Goal: Task Accomplishment & Management: Manage account settings

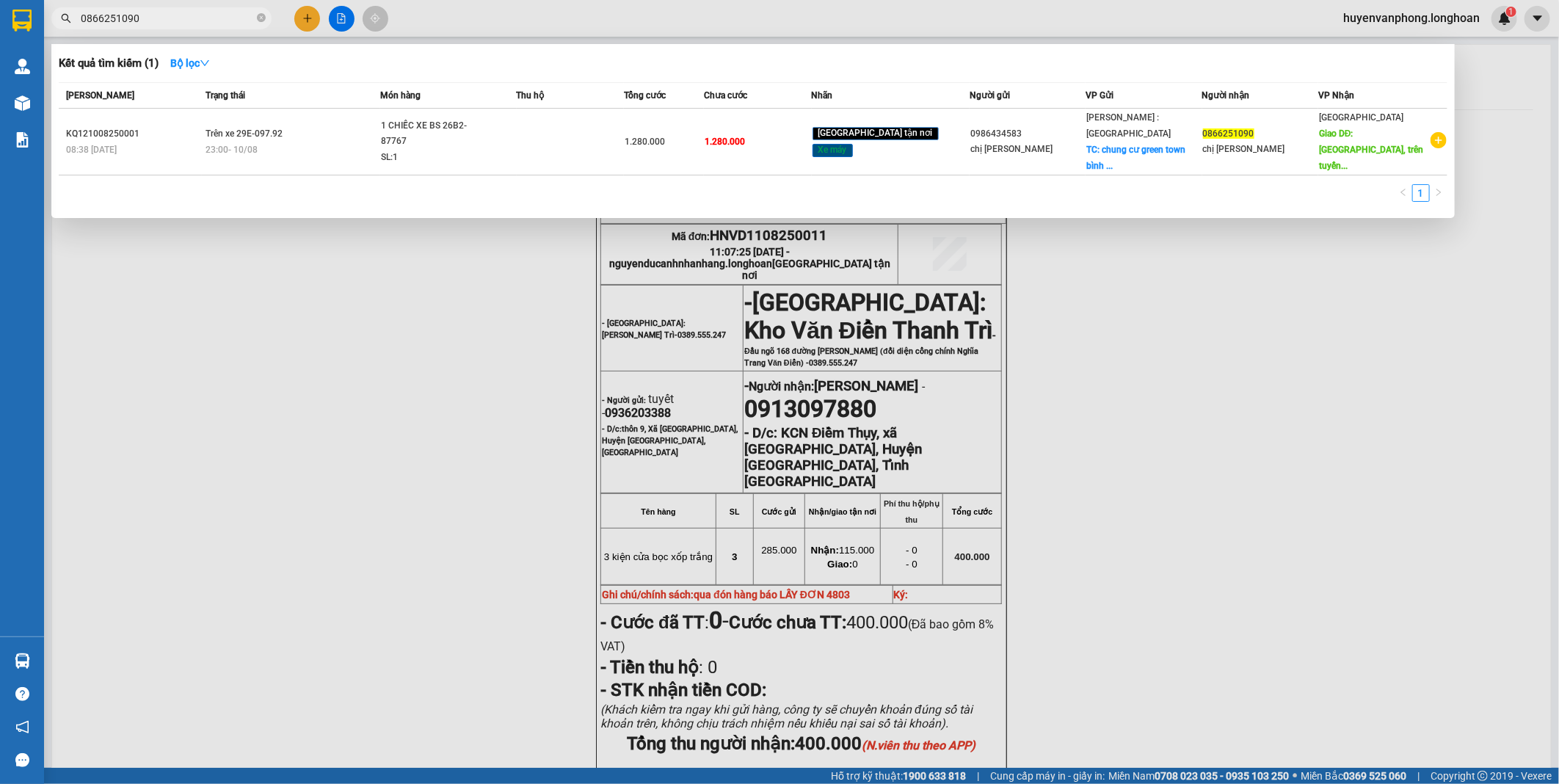
drag, startPoint x: 261, startPoint y: 17, endPoint x: 178, endPoint y: 18, distance: 83.0
click at [246, 18] on span "0866251090" at bounding box center [162, 18] width 220 height 22
click at [178, 18] on input "0866251090" at bounding box center [167, 18] width 174 height 16
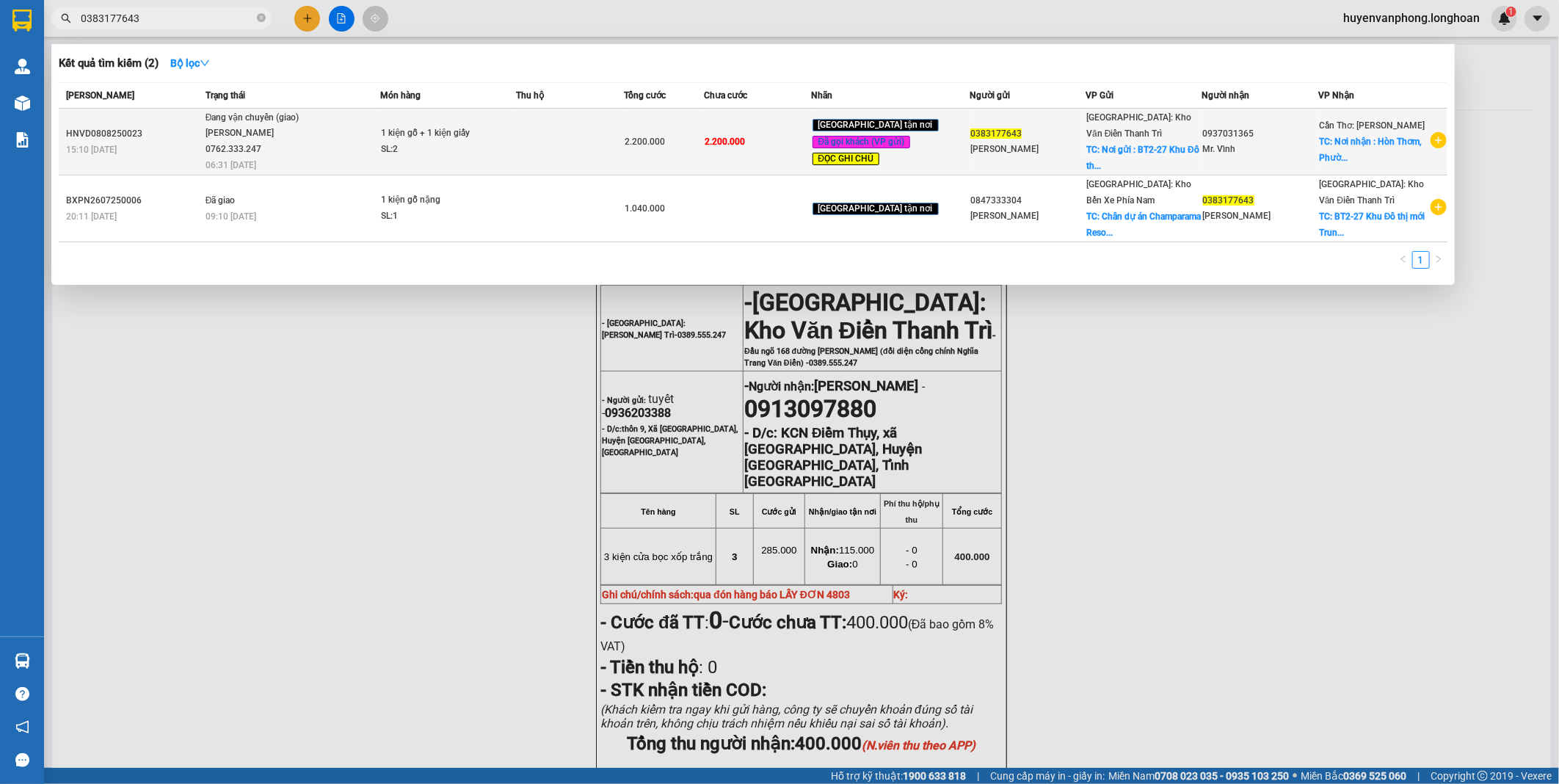
type input "0383177643"
click at [401, 144] on div "SL: 2" at bounding box center [435, 150] width 110 height 16
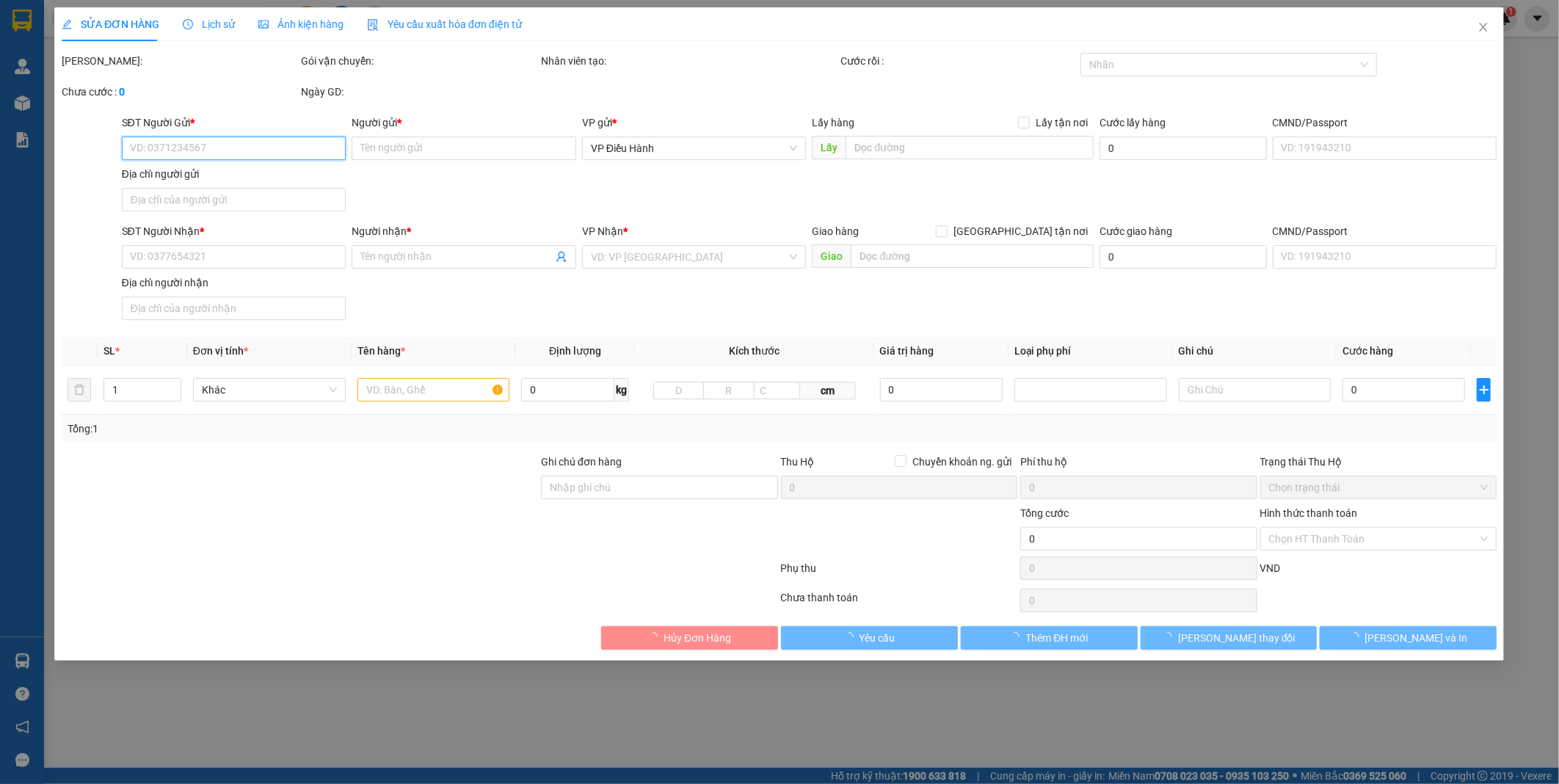
type input "0383177643"
type input "[PERSON_NAME]"
checkbox input "true"
type input "Nơi gửi : BT2-27 Khu Đô thị mới [GEOGRAPHIC_DATA] từ [GEOGRAPHIC_DATA]"
type input "0937031365"
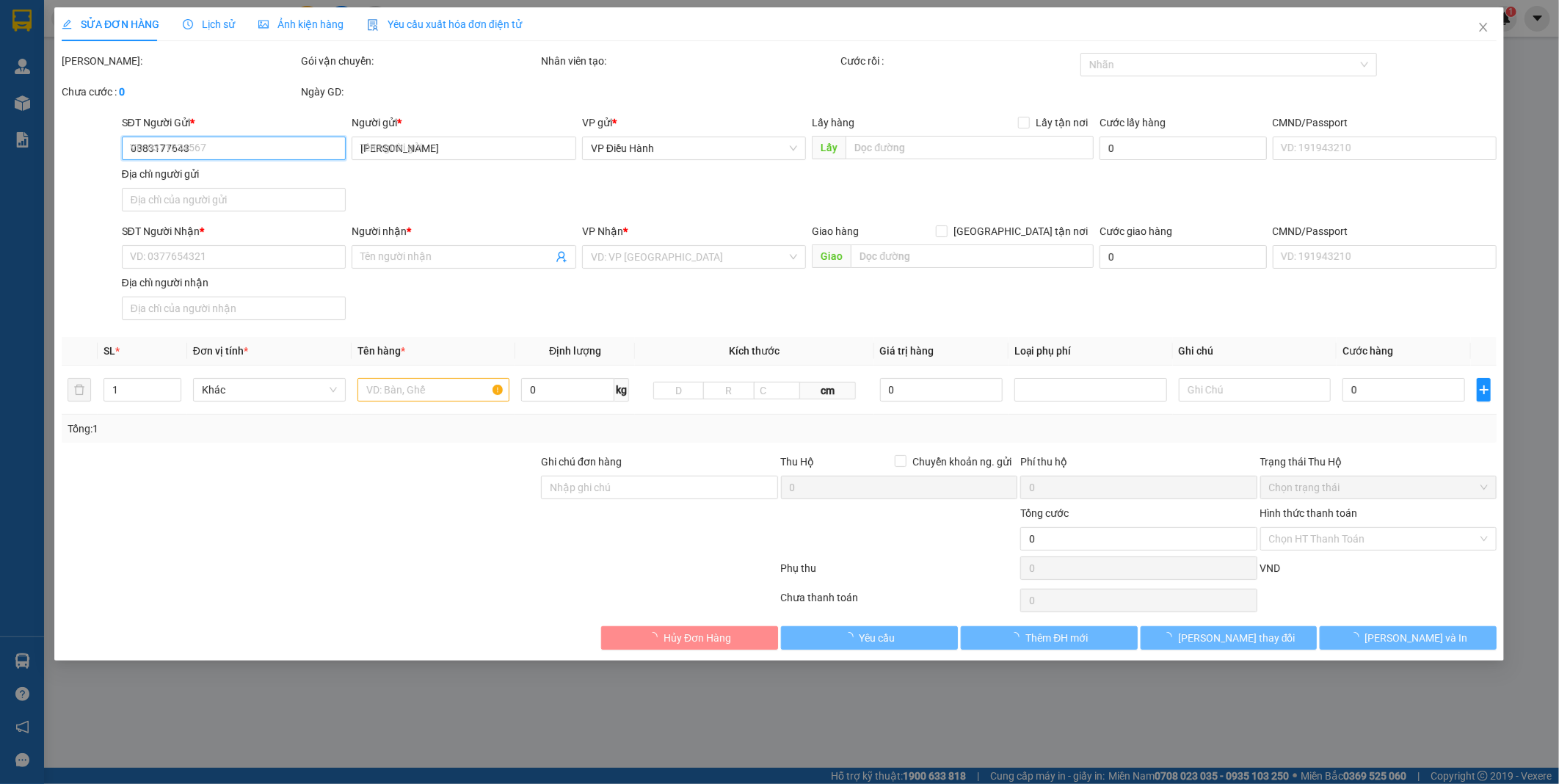
type input "Mr. Vĩnh"
checkbox input "true"
type input "Nơi nhận : Hòn Thơm, [GEOGRAPHIC_DATA], [GEOGRAPHIC_DATA]. [GEOGRAPHIC_DATA], T…"
type input "gọi trước 3 tiếng"
type input "2.200.000"
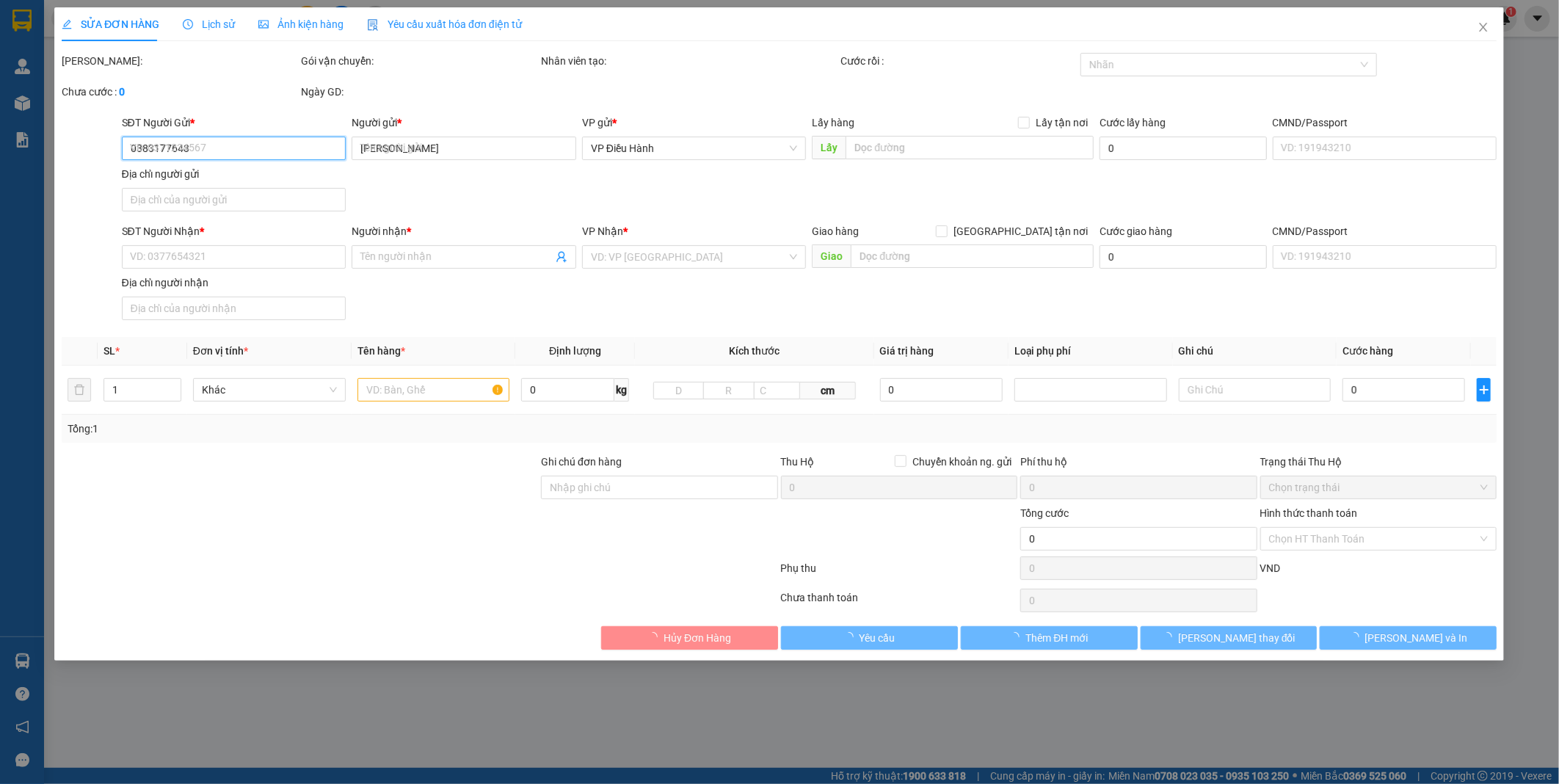
type input "2.200.000"
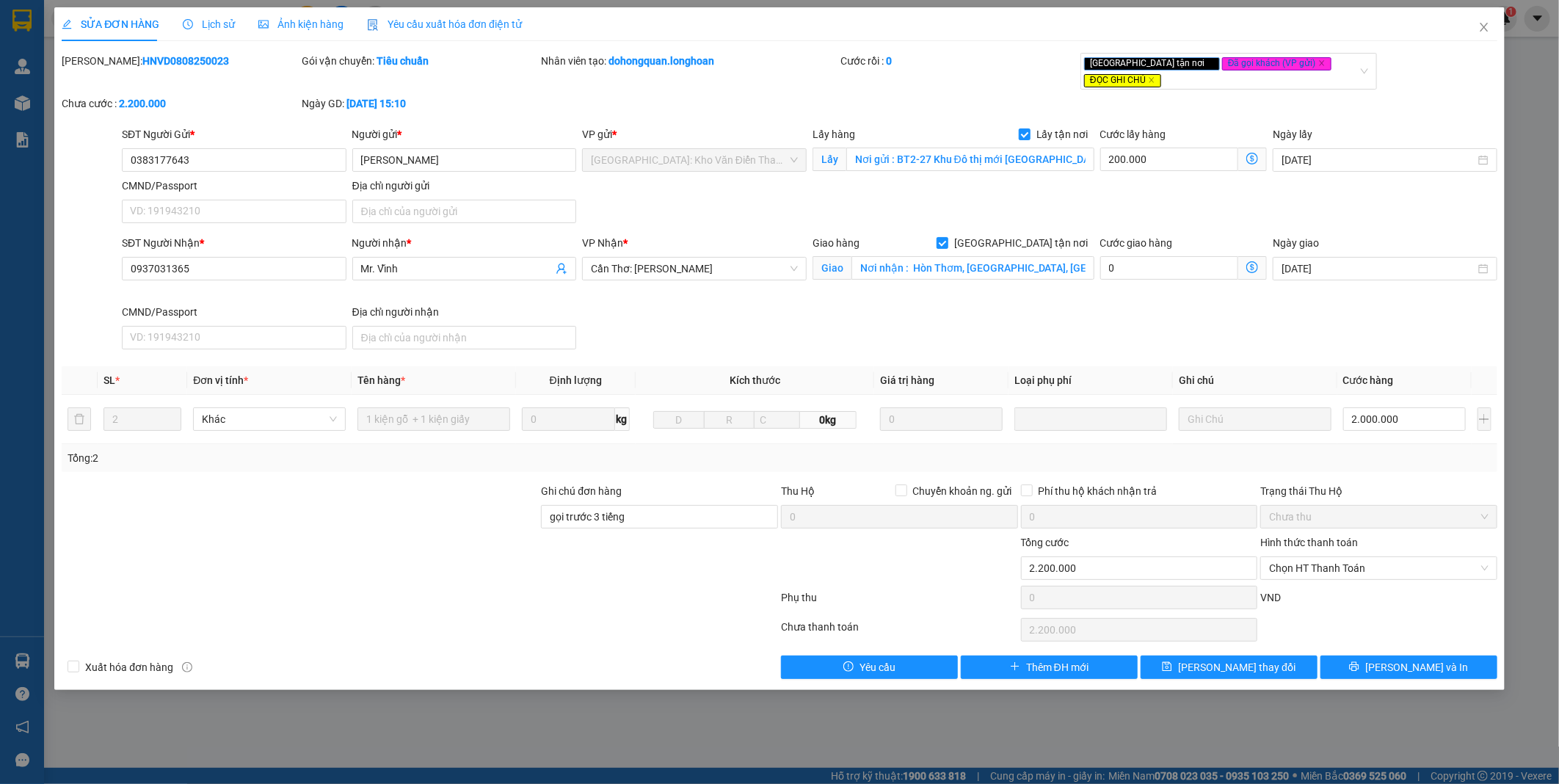
click at [204, 27] on span "Lịch sử" at bounding box center [208, 24] width 52 height 12
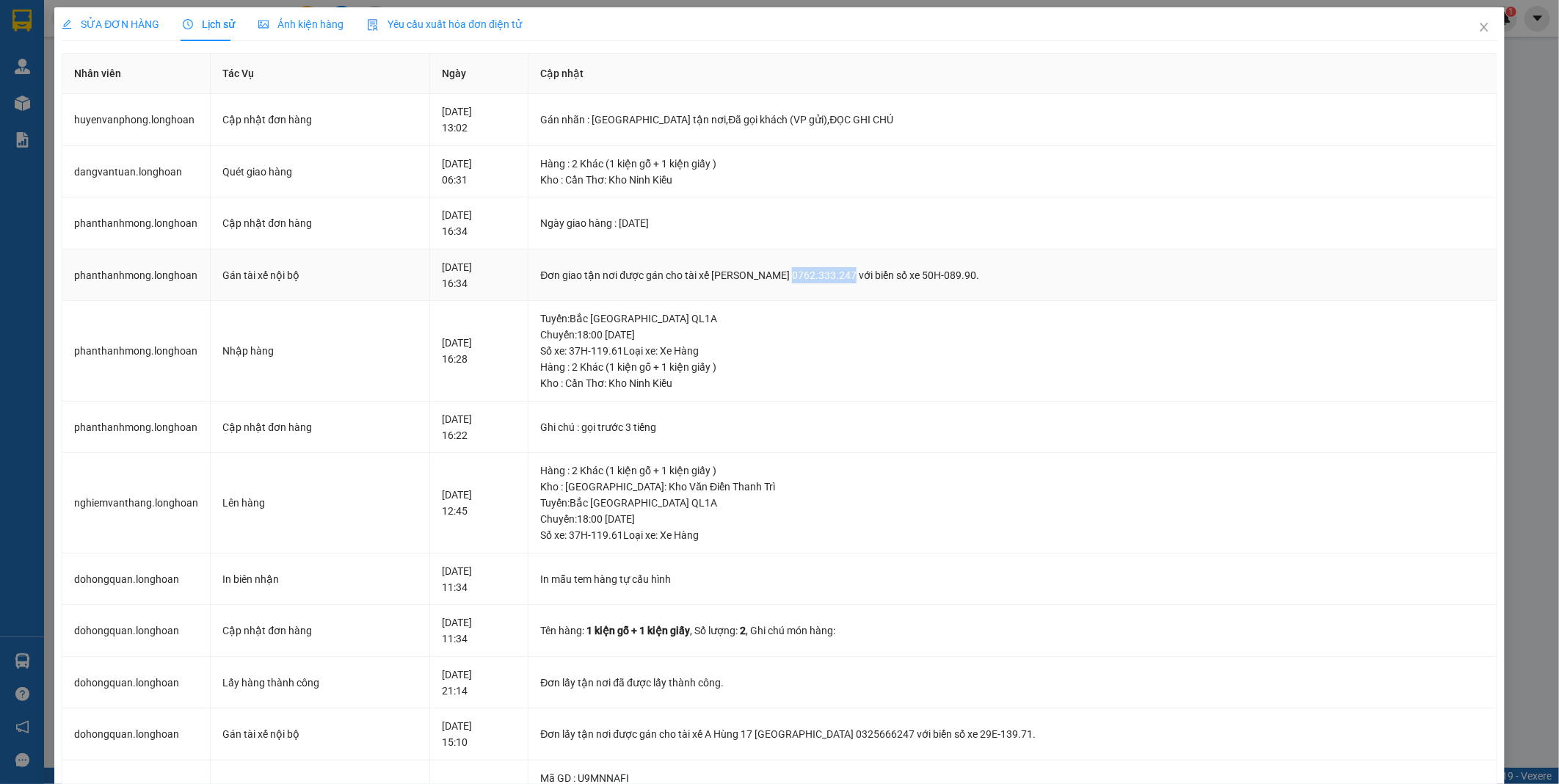
drag, startPoint x: 833, startPoint y: 275, endPoint x: 893, endPoint y: 276, distance: 60.0
click at [893, 276] on div "Đơn giao tận nơi được gán cho tài xế [PERSON_NAME] 0762.333.247 với biển số xe …" at bounding box center [1012, 275] width 944 height 16
drag, startPoint x: 893, startPoint y: 276, endPoint x: 870, endPoint y: 273, distance: 23.2
copy div "0762.333.247"
drag, startPoint x: 857, startPoint y: 279, endPoint x: 772, endPoint y: 270, distance: 85.5
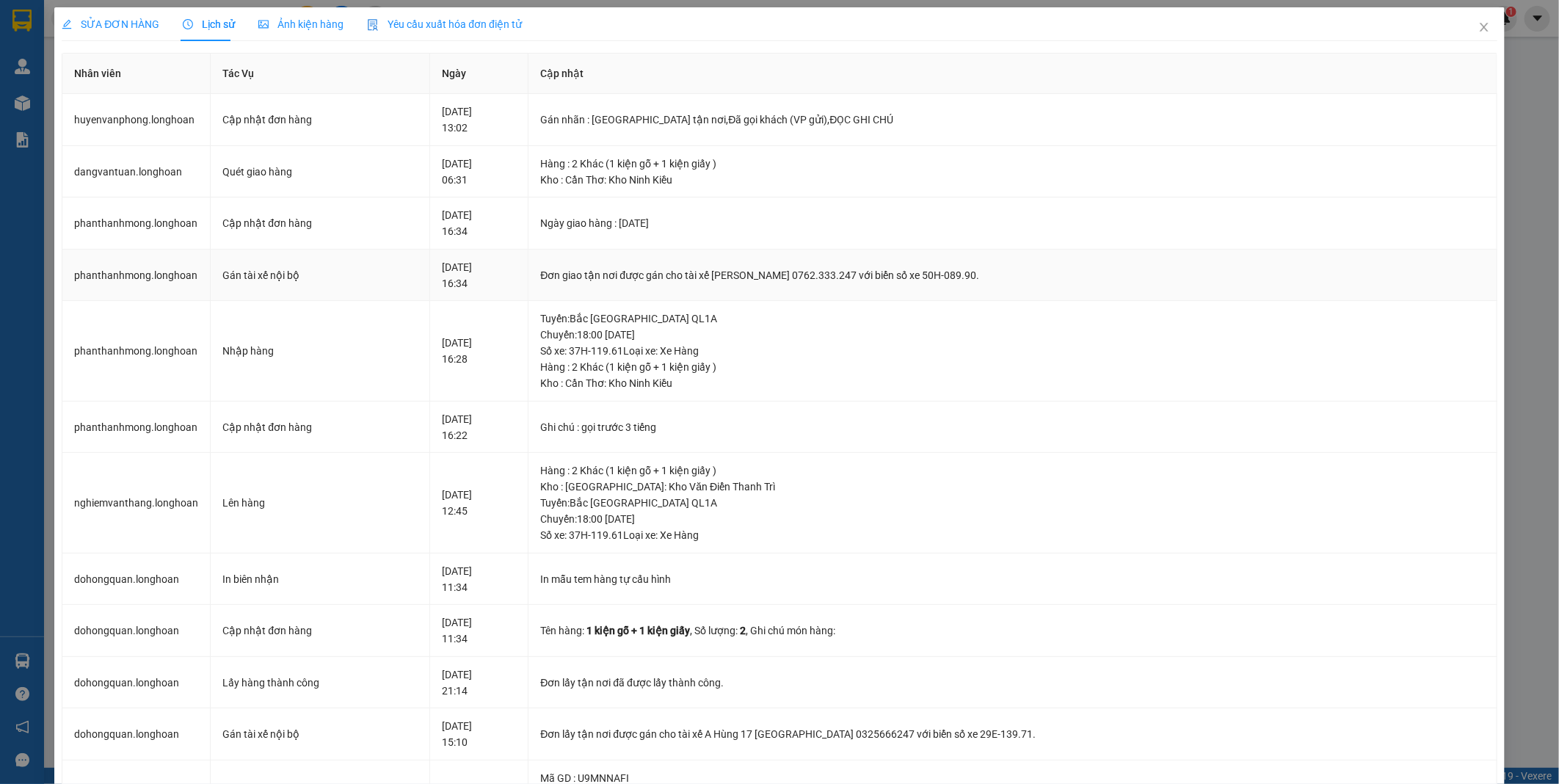
click at [772, 270] on div "Đơn giao tận nơi được gán cho tài xế [PERSON_NAME] 0762.333.247 với biển số xe …" at bounding box center [1012, 275] width 944 height 16
drag, startPoint x: 763, startPoint y: 273, endPoint x: 898, endPoint y: 279, distance: 135.1
click at [898, 279] on div "Đơn giao tận nơi được gán cho tài xế [PERSON_NAME] 0762.333.247 với biển số xe …" at bounding box center [1012, 275] width 944 height 16
drag, startPoint x: 898, startPoint y: 279, endPoint x: 882, endPoint y: 273, distance: 17.1
copy div "[PERSON_NAME] 0762.333.247"
